Goal: Navigation & Orientation: Find specific page/section

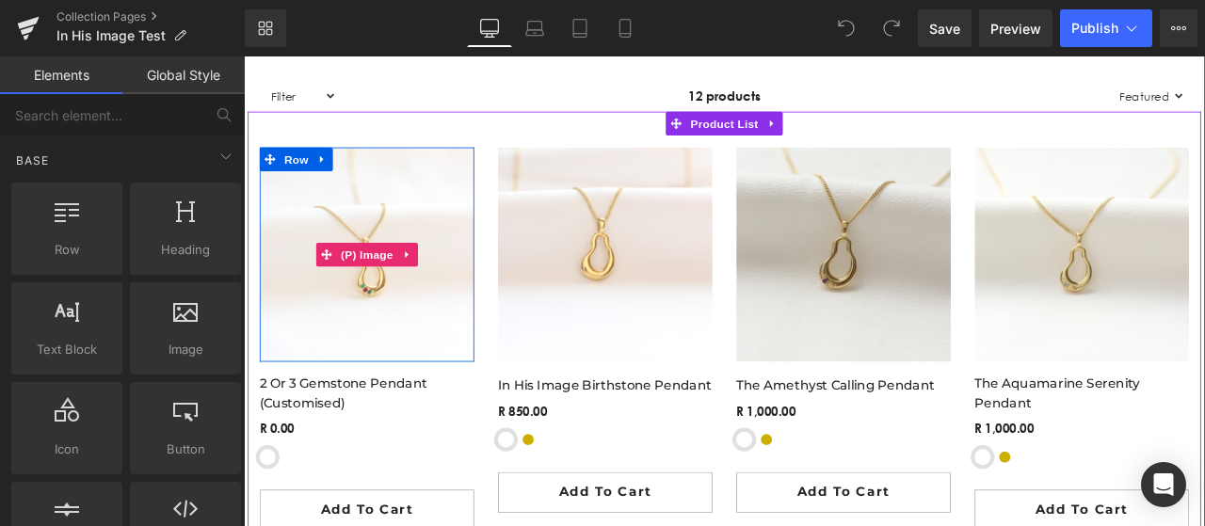
scroll to position [2916, 0]
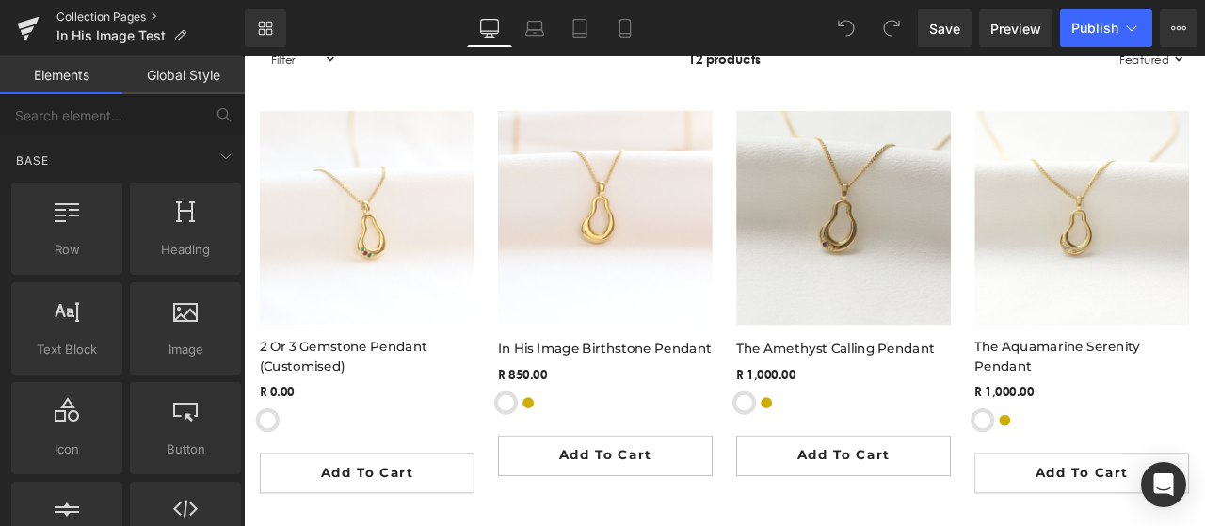
click at [125, 16] on link "Collection Pages" at bounding box center [150, 16] width 188 height 15
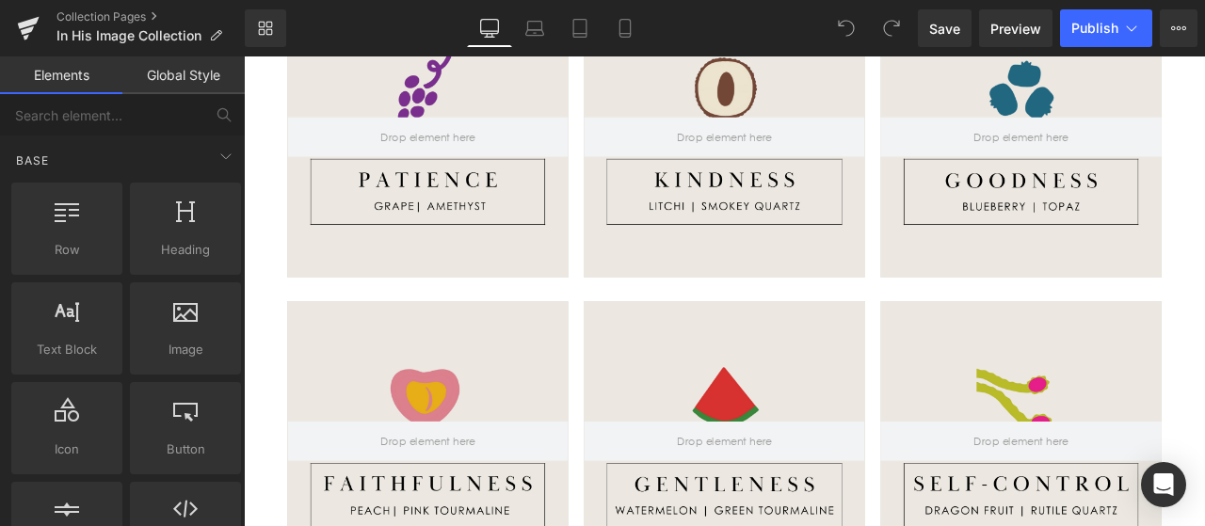
scroll to position [1681, 0]
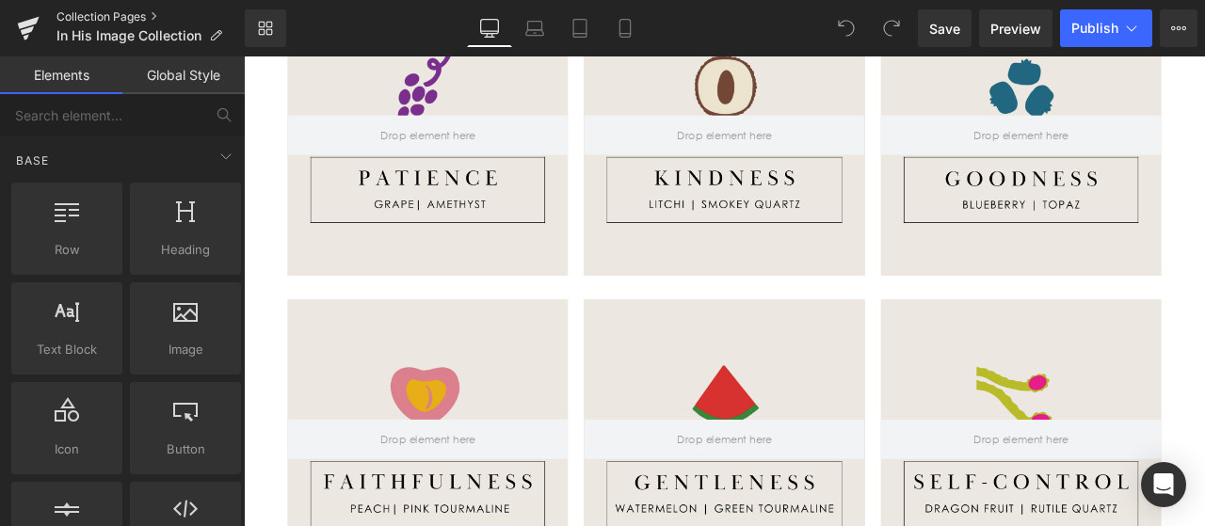
click at [86, 14] on link "Collection Pages" at bounding box center [150, 16] width 188 height 15
